Goal: Information Seeking & Learning: Learn about a topic

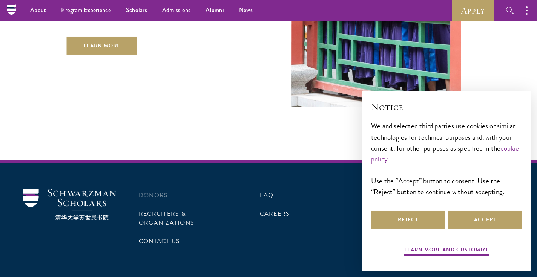
scroll to position [2171, 0]
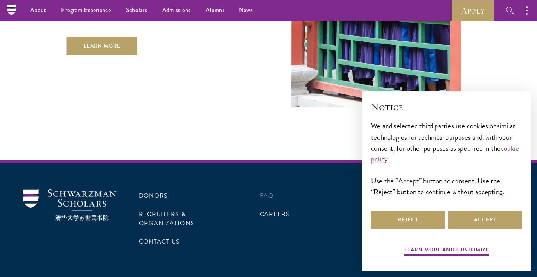
click at [272, 191] on link "FAQ" at bounding box center [267, 195] width 14 height 9
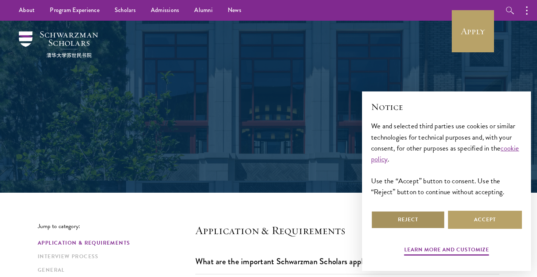
click at [409, 219] on button "Reject" at bounding box center [408, 220] width 74 height 18
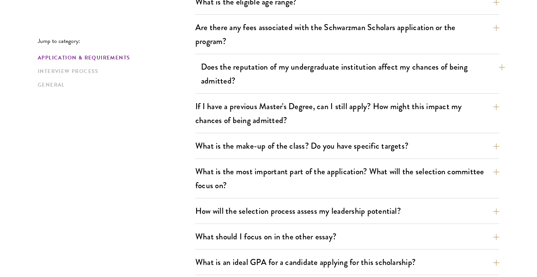
scroll to position [286, 0]
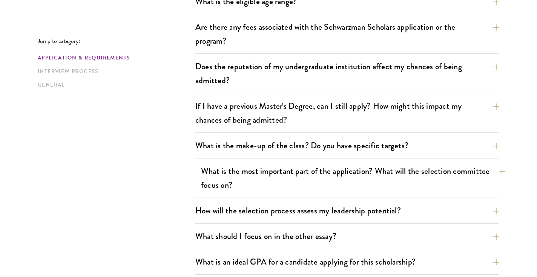
click at [286, 167] on button "What is the most important part of the application? What will the selection com…" at bounding box center [353, 178] width 304 height 31
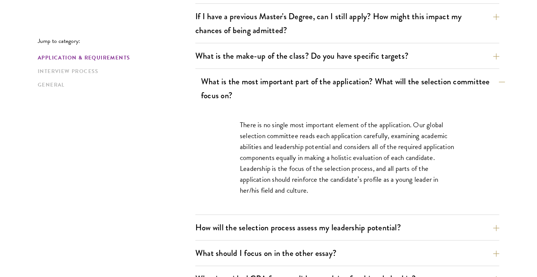
scroll to position [376, 0]
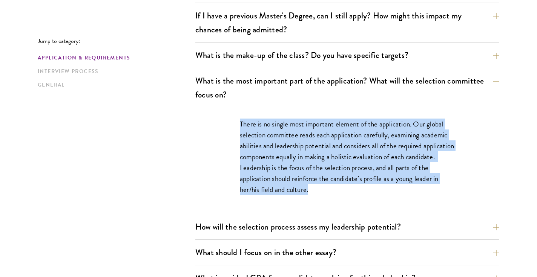
drag, startPoint x: 236, startPoint y: 124, endPoint x: 316, endPoint y: 191, distance: 103.5
click at [316, 191] on div "There is no single most important element of the application. Our global select…" at bounding box center [347, 160] width 260 height 107
copy p "There is no single most important element of the application. Our global select…"
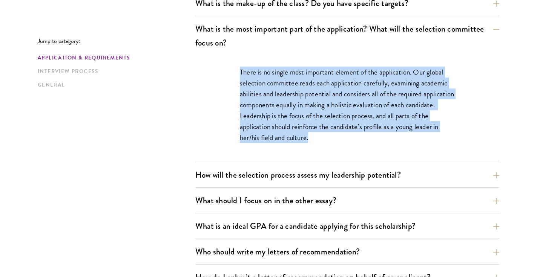
scroll to position [447, 0]
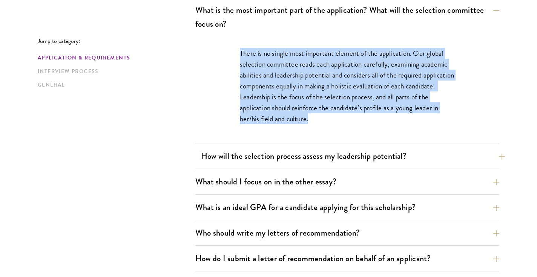
click at [326, 157] on button "How will the selection process assess my leadership potential?" at bounding box center [353, 156] width 304 height 17
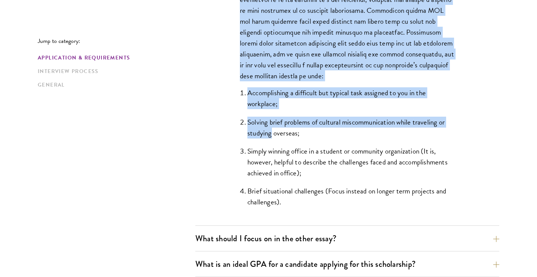
scroll to position [683, 0]
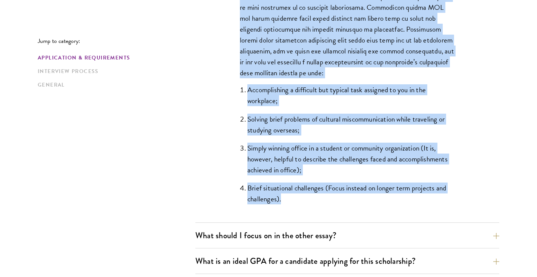
drag, startPoint x: 196, startPoint y: 48, endPoint x: 301, endPoint y: 205, distance: 188.8
click at [301, 205] on div "How will the selection process assess my leadership potential? The Schwarzman S…" at bounding box center [347, 14] width 304 height 418
copy div "Lor ipsu dol sitametco adipisc elitse do eiusmodtem incididun? Utl Etdolorema A…"
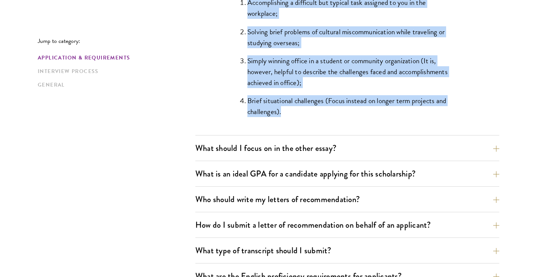
scroll to position [775, 0]
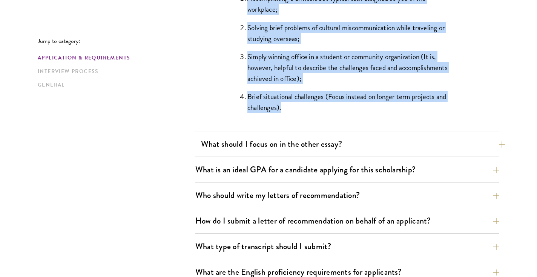
click at [284, 146] on button "What should I focus on in the other essay?" at bounding box center [353, 144] width 304 height 17
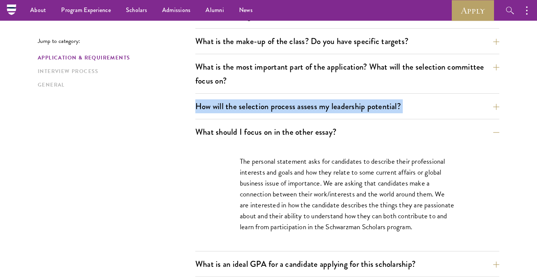
scroll to position [389, 0]
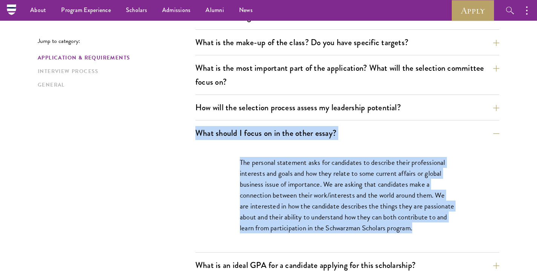
drag, startPoint x: 184, startPoint y: 130, endPoint x: 388, endPoint y: 236, distance: 230.4
copy div "What should I focus on in the other essay? The personal statement asks for cand…"
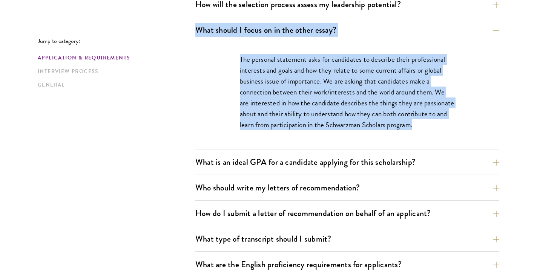
scroll to position [506, 0]
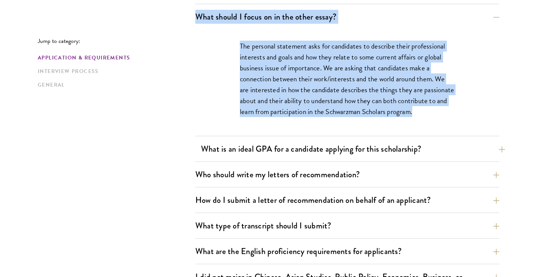
click at [365, 151] on button "What is an ideal GPA for a candidate applying for this scholarship?" at bounding box center [353, 149] width 304 height 17
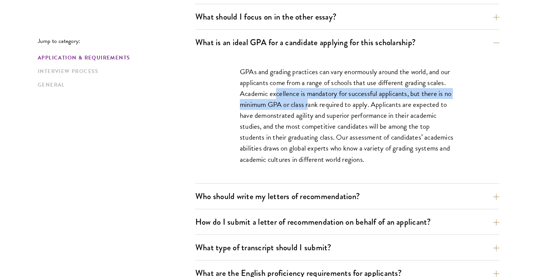
drag, startPoint x: 277, startPoint y: 95, endPoint x: 310, endPoint y: 100, distance: 33.9
click at [310, 100] on p "GPAs and grading practices can vary enormously around the world, and our applic…" at bounding box center [347, 115] width 215 height 99
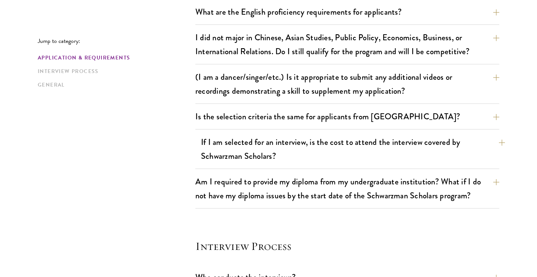
scroll to position [771, 0]
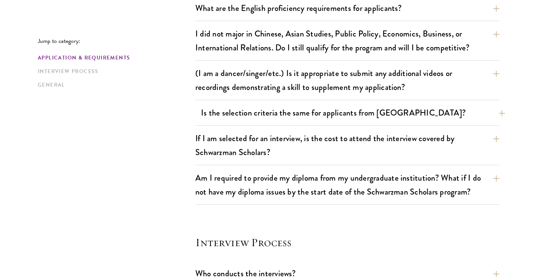
click at [292, 104] on button "Is the selection criteria the same for applicants from [GEOGRAPHIC_DATA]?" at bounding box center [353, 112] width 304 height 17
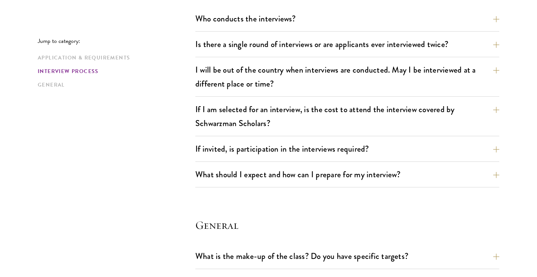
scroll to position [1034, 0]
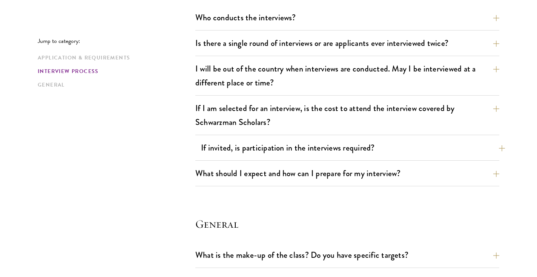
click at [293, 147] on button "If invited, is participation in the interviews required?" at bounding box center [353, 147] width 304 height 17
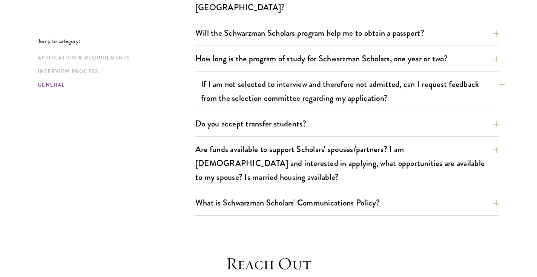
scroll to position [1293, 0]
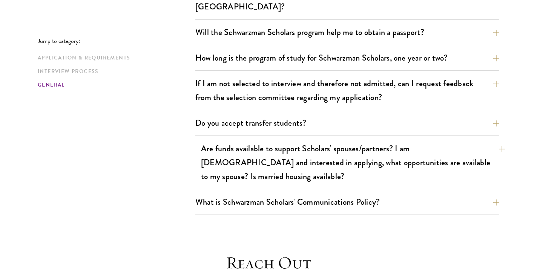
click at [304, 151] on button "Are funds available to support Scholars' spouses/partners? I am [DEMOGRAPHIC_DA…" at bounding box center [353, 162] width 304 height 45
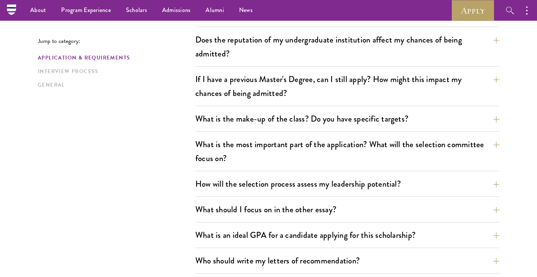
scroll to position [231, 0]
